Goal: Check status

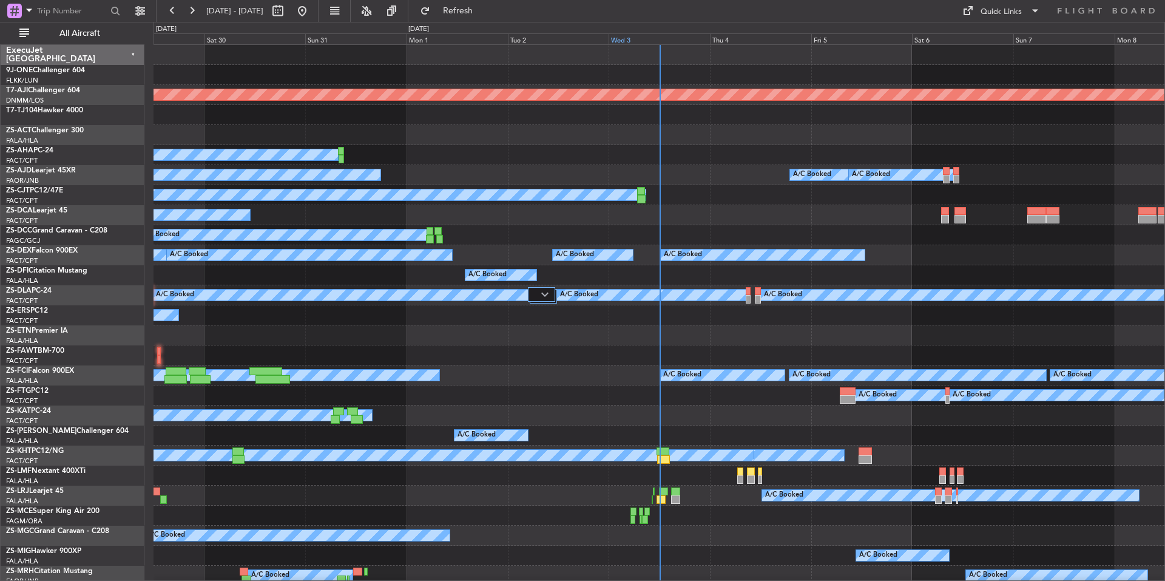
click at [644, 39] on div "Wed 3" at bounding box center [659, 38] width 101 height 11
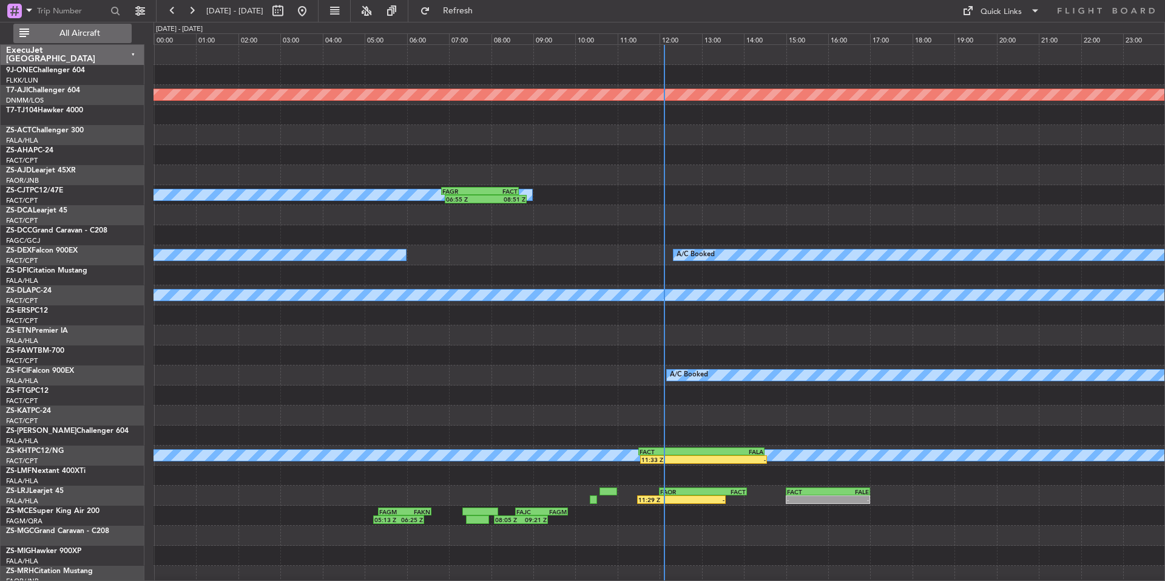
click at [92, 35] on span "All Aircraft" at bounding box center [80, 33] width 96 height 8
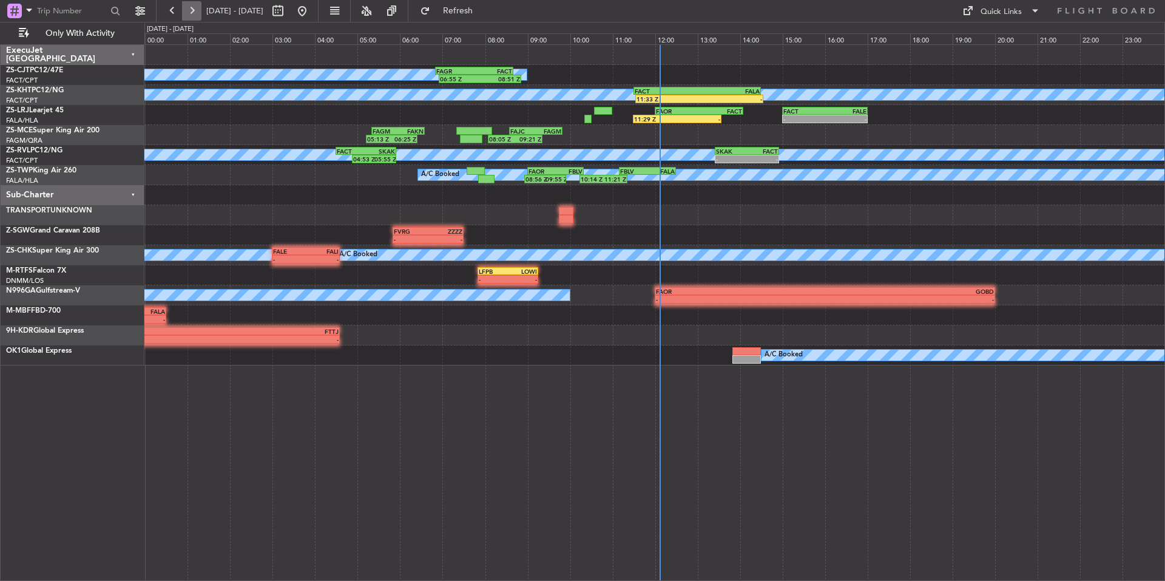
click at [190, 11] on button at bounding box center [191, 10] width 19 height 19
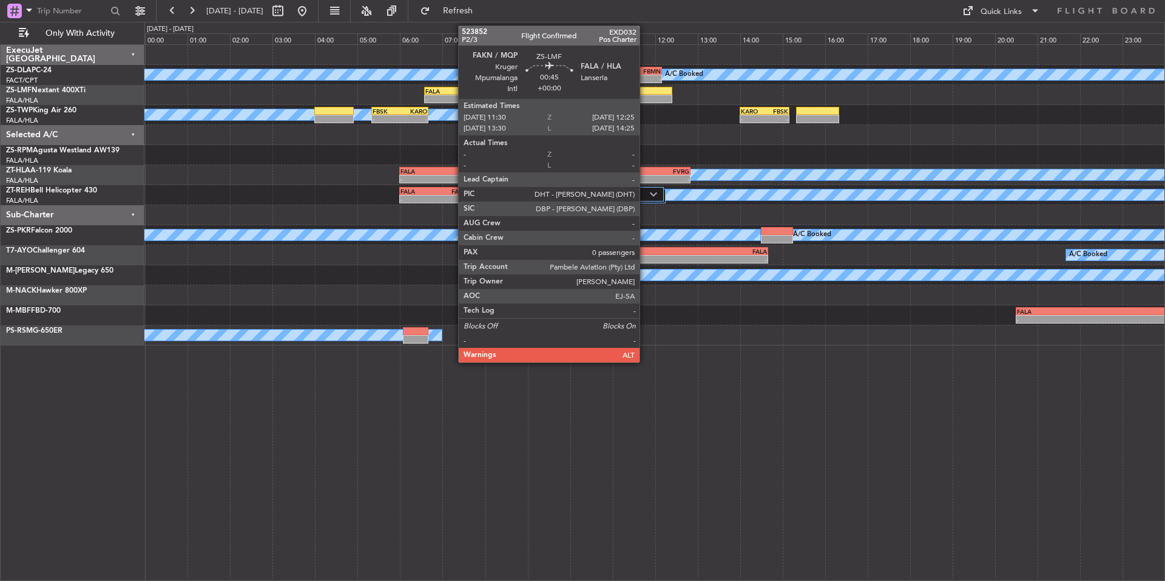
click at [645, 99] on div at bounding box center [653, 99] width 39 height 8
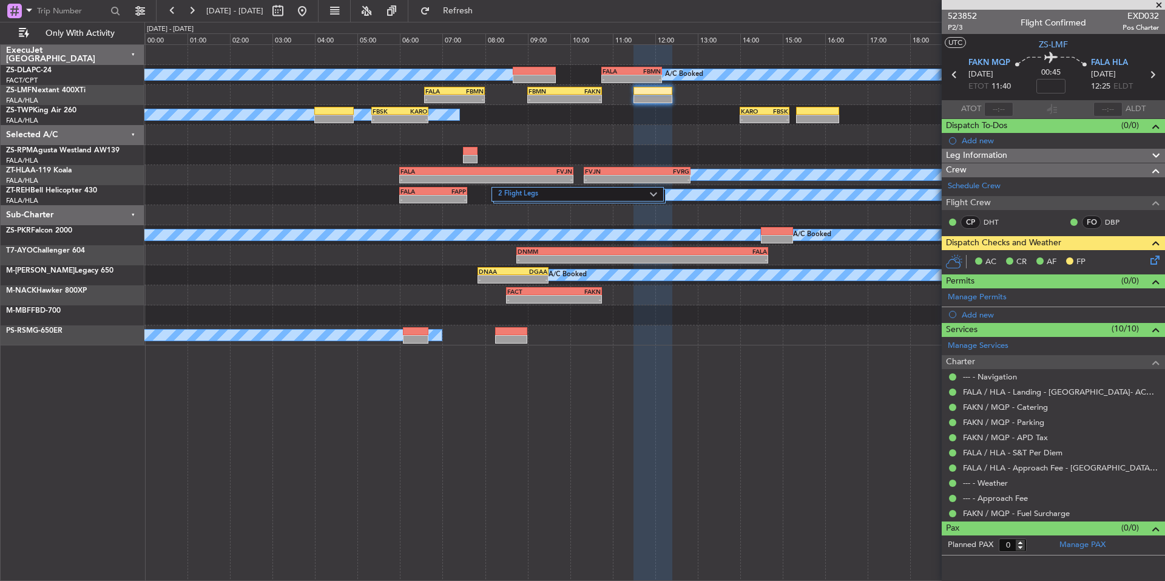
click at [1157, 8] on span at bounding box center [1159, 5] width 12 height 11
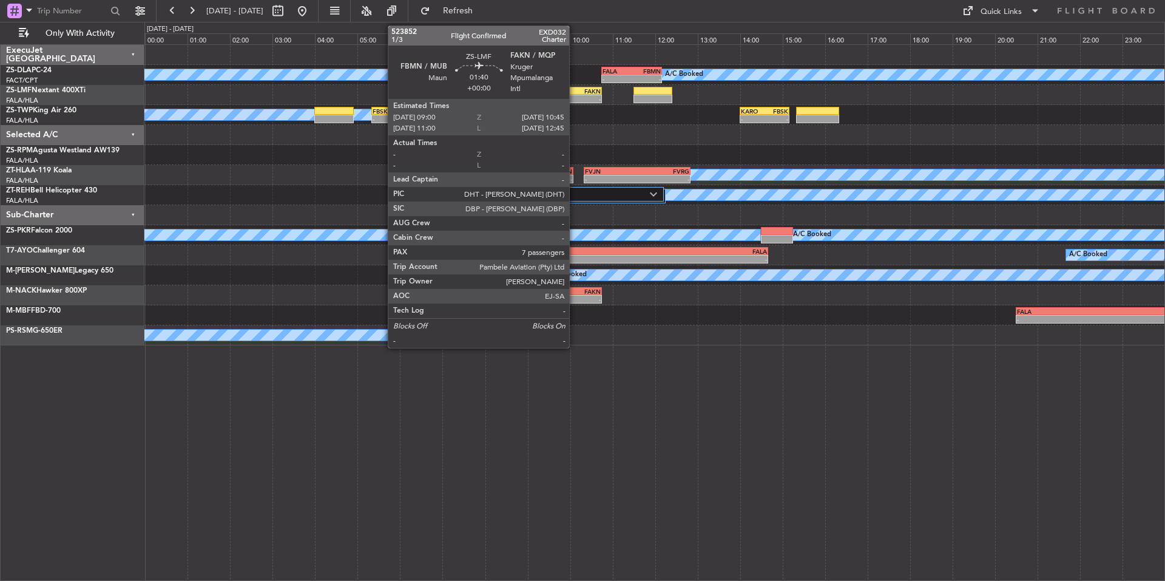
click at [573, 99] on div "-" at bounding box center [582, 98] width 36 height 7
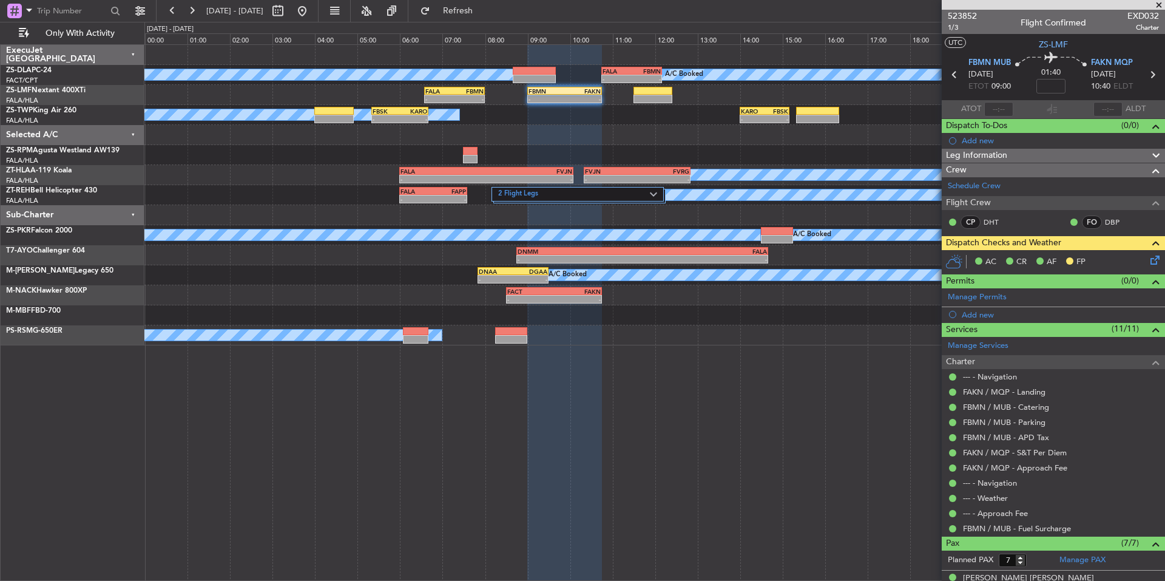
click at [1160, 3] on span at bounding box center [1159, 5] width 12 height 11
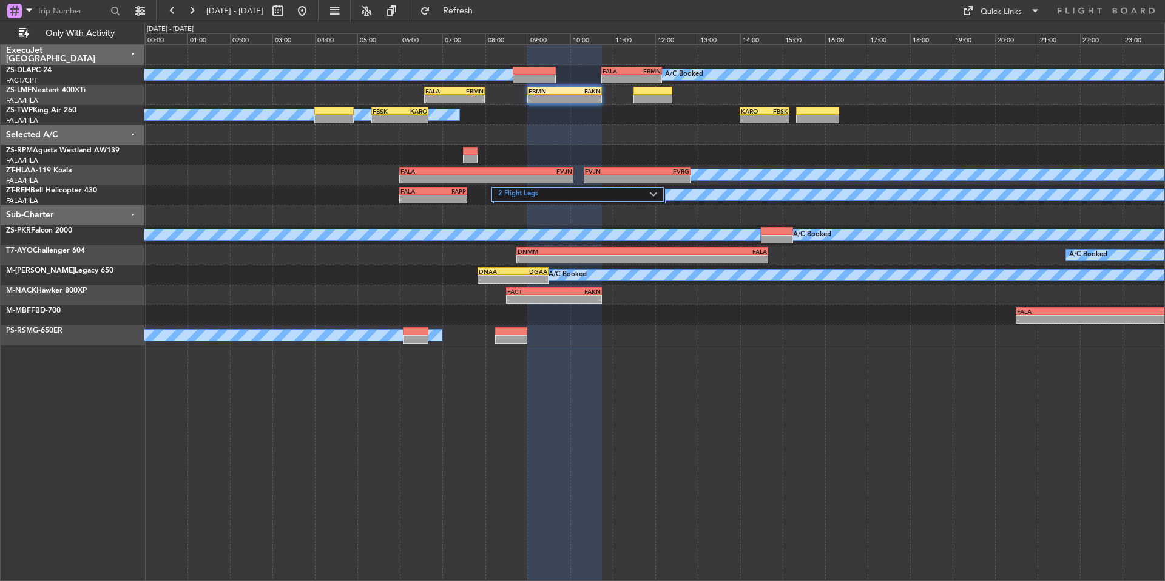
type input "0"
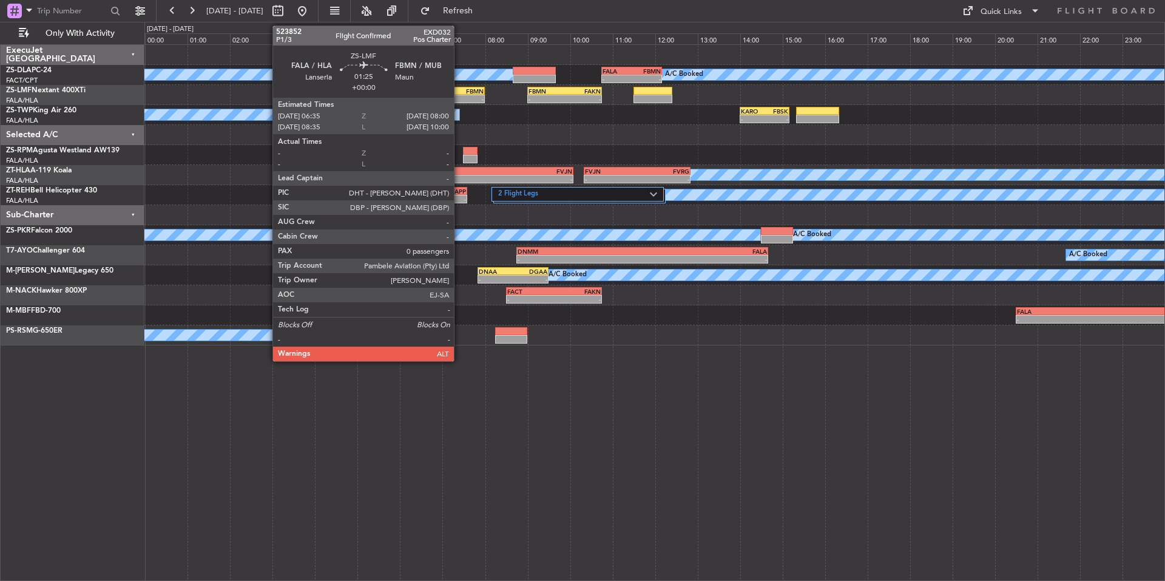
click at [459, 96] on div "-" at bounding box center [469, 98] width 29 height 7
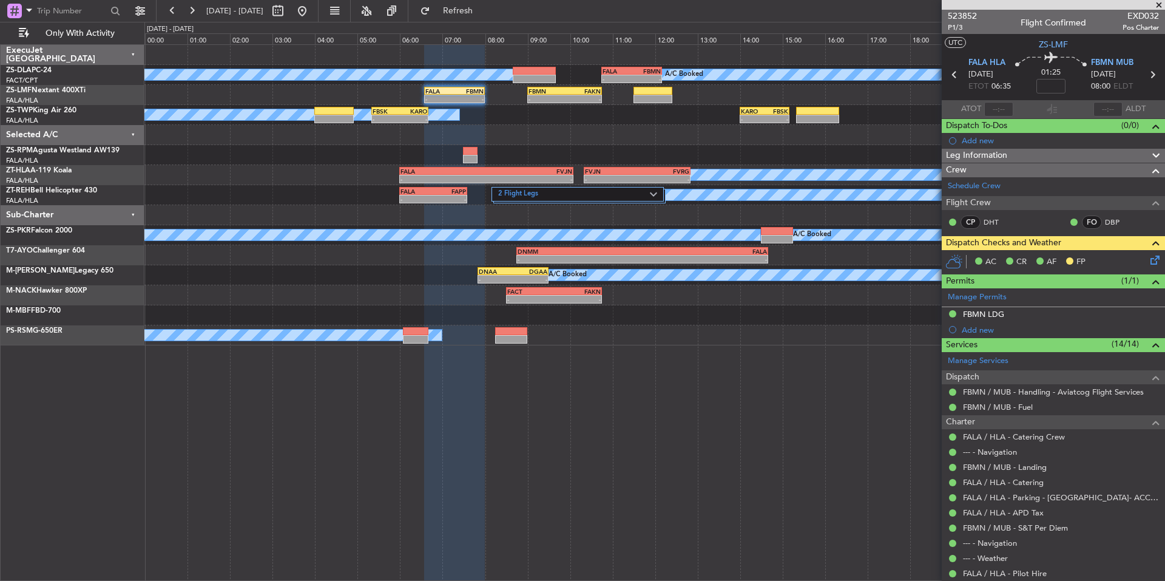
click at [1158, 5] on span at bounding box center [1159, 5] width 12 height 11
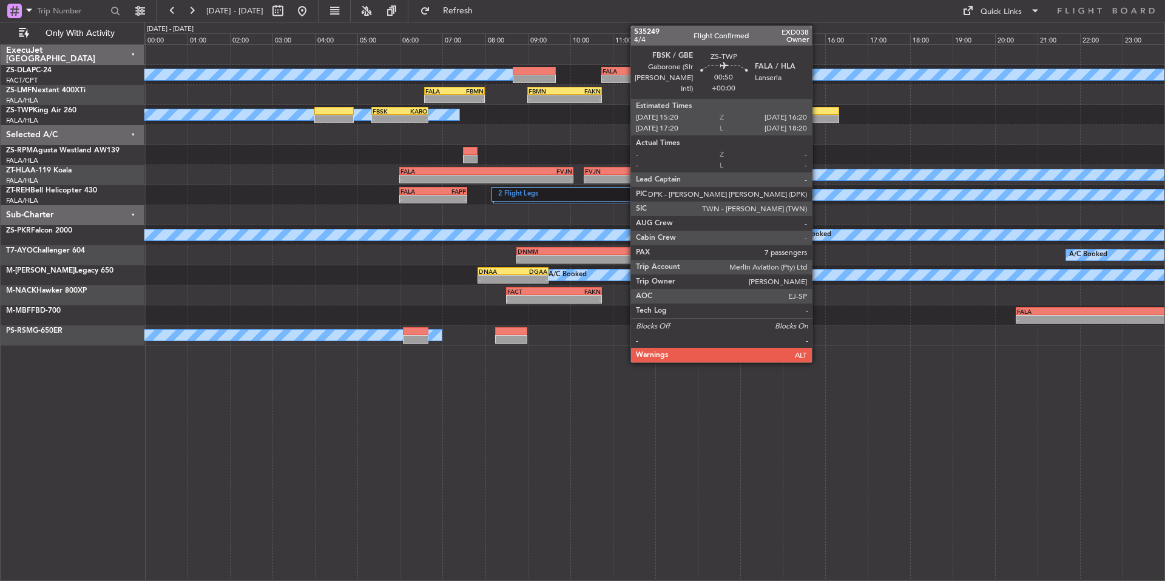
click at [818, 121] on div at bounding box center [817, 119] width 43 height 8
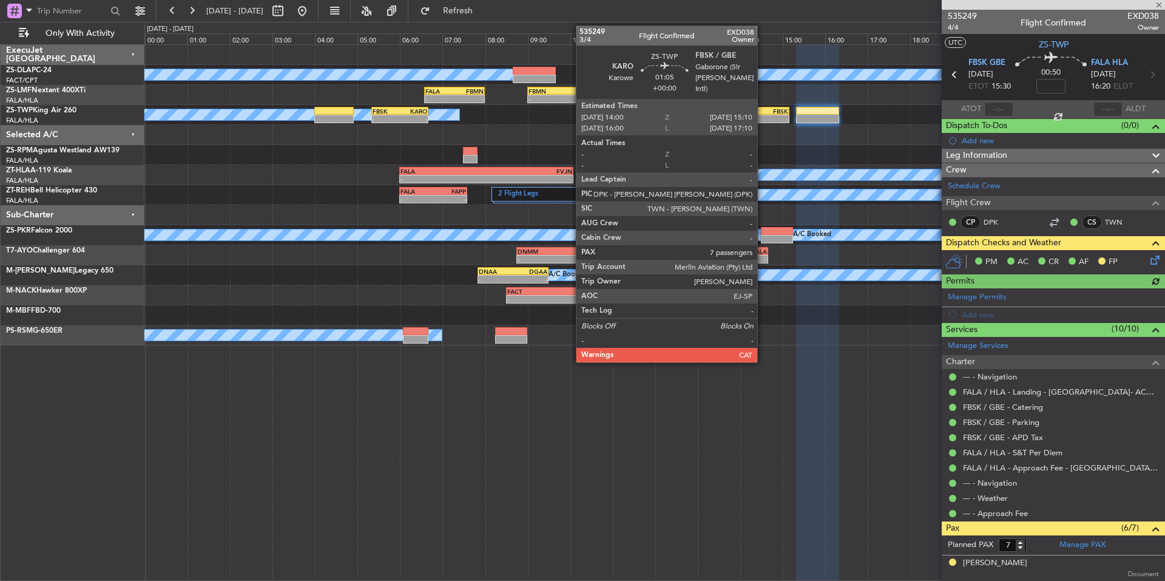
click at [763, 116] on div "-" at bounding box center [753, 118] width 24 height 7
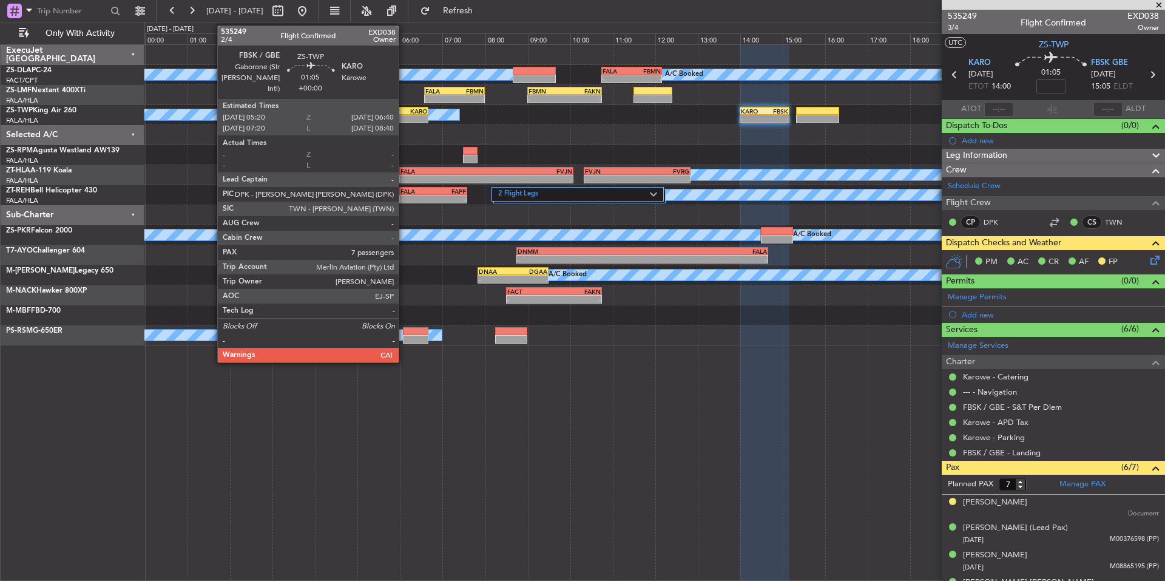
click at [404, 108] on div "KARO" at bounding box center [413, 110] width 27 height 7
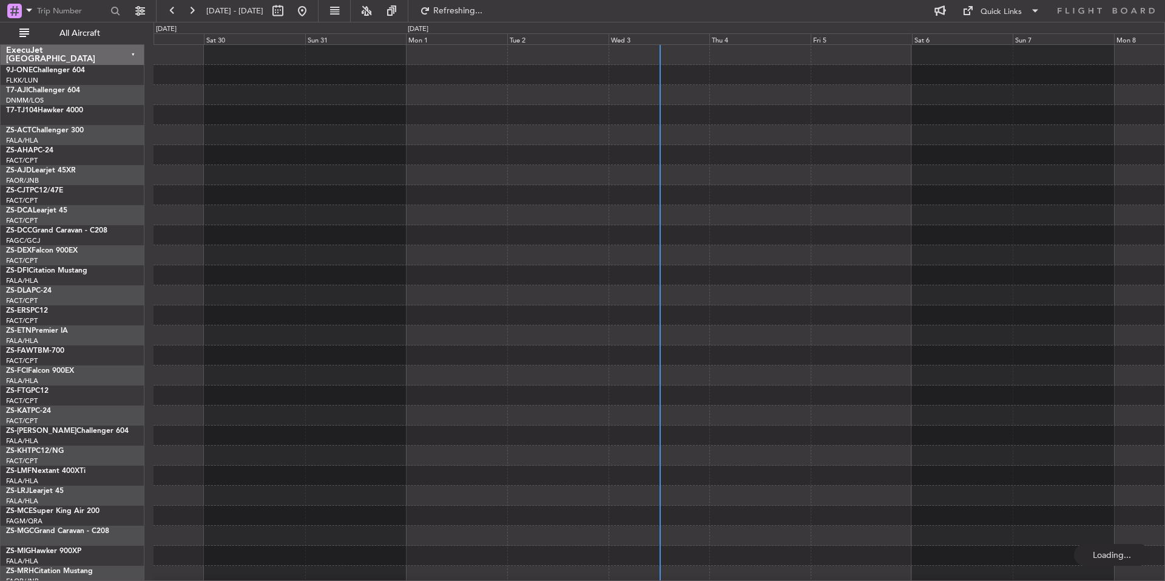
click at [682, 38] on div "Wed 3" at bounding box center [659, 38] width 101 height 11
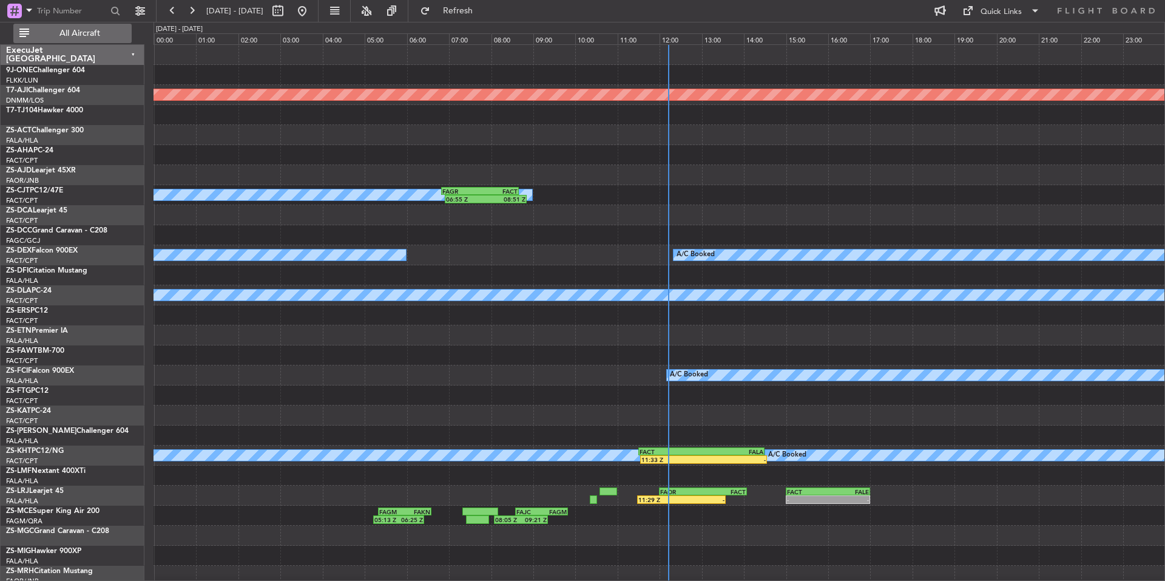
click at [112, 29] on button "All Aircraft" at bounding box center [72, 33] width 118 height 19
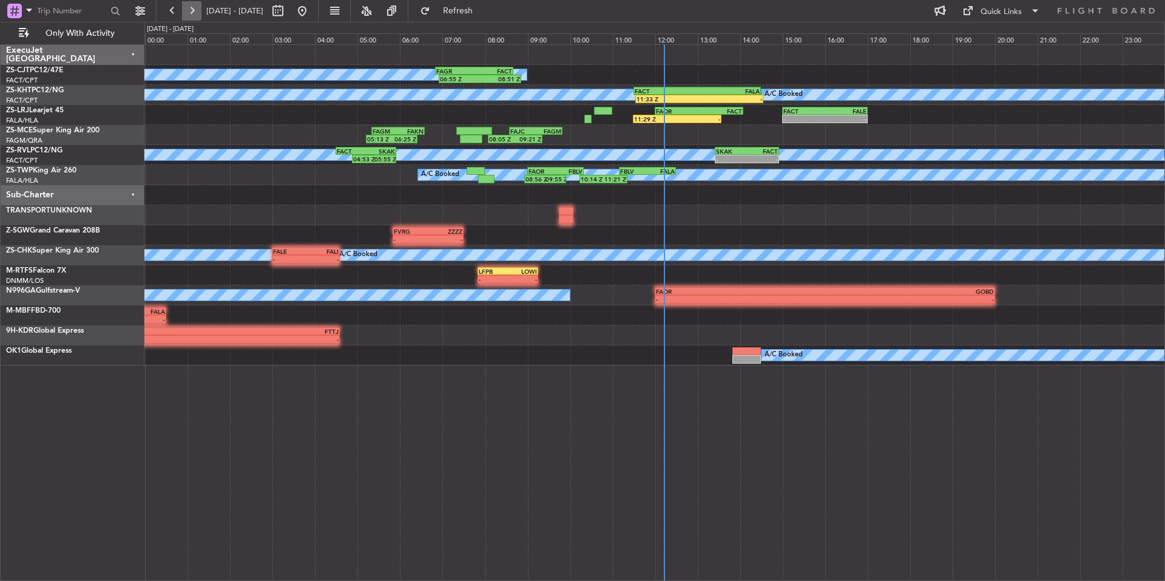
click at [183, 10] on button at bounding box center [191, 10] width 19 height 19
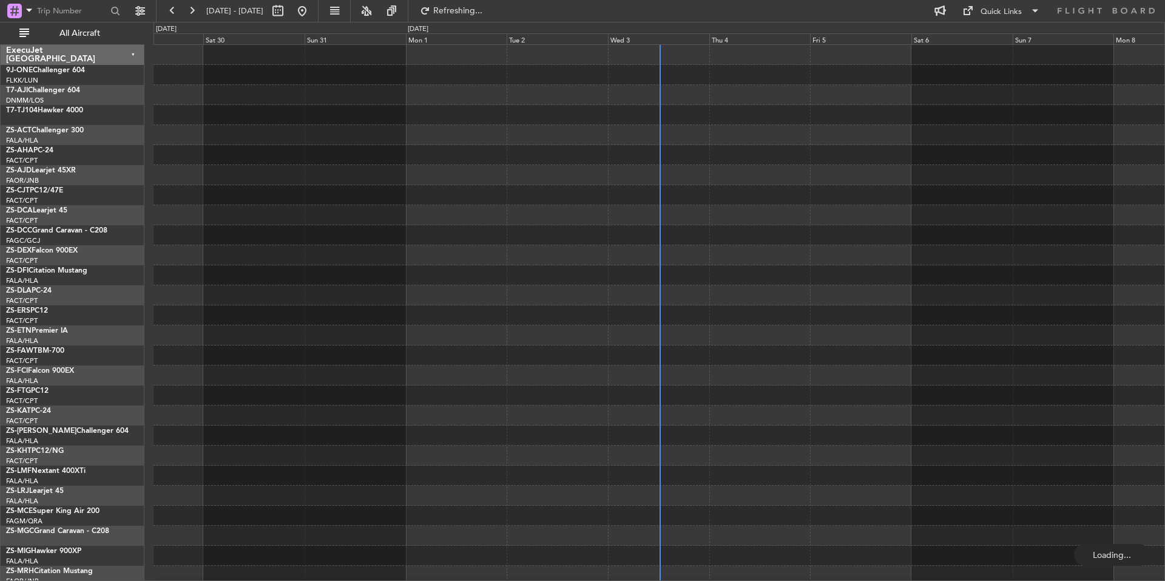
click at [770, 36] on div "Thu 4" at bounding box center [759, 38] width 101 height 11
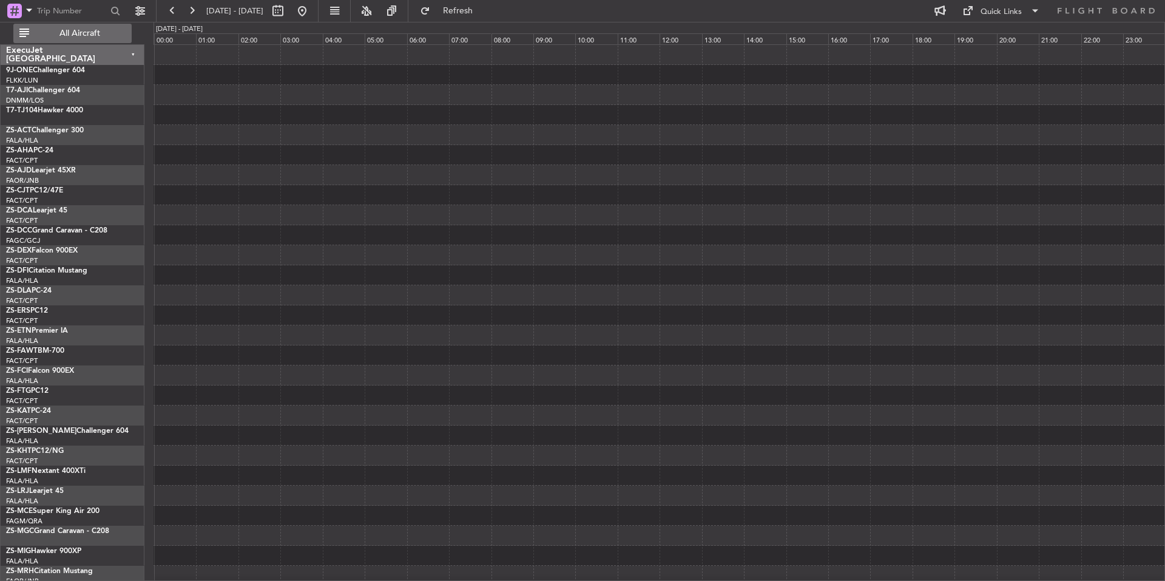
click at [123, 30] on span "All Aircraft" at bounding box center [80, 33] width 96 height 8
